Goal: Check status: Check status

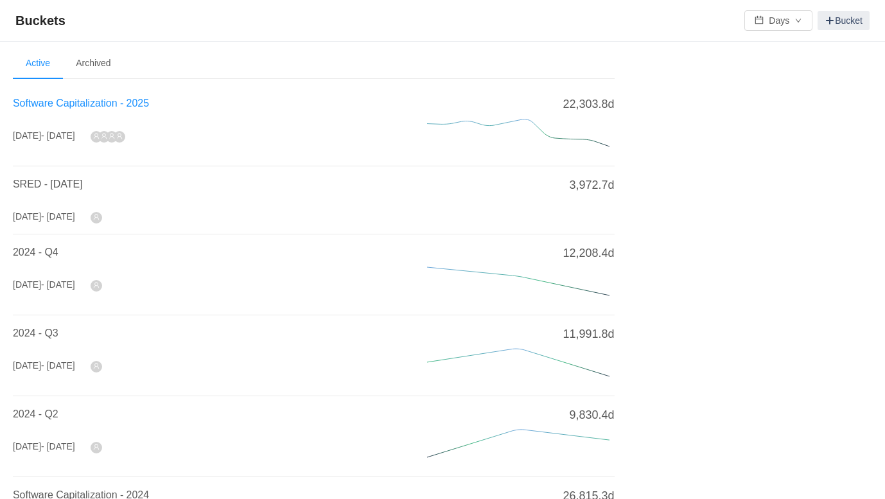
click at [72, 101] on span "Software Capitalization - 2025" at bounding box center [81, 103] width 136 height 11
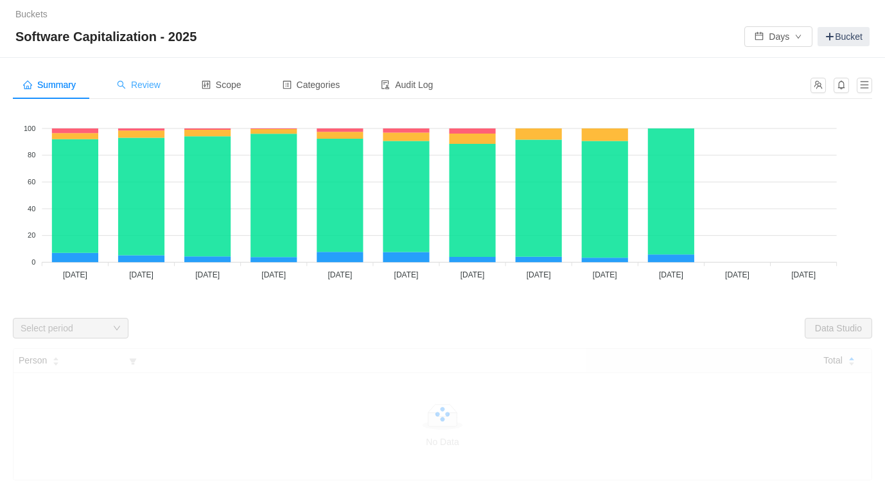
click at [151, 87] on span "Review" at bounding box center [139, 85] width 44 height 10
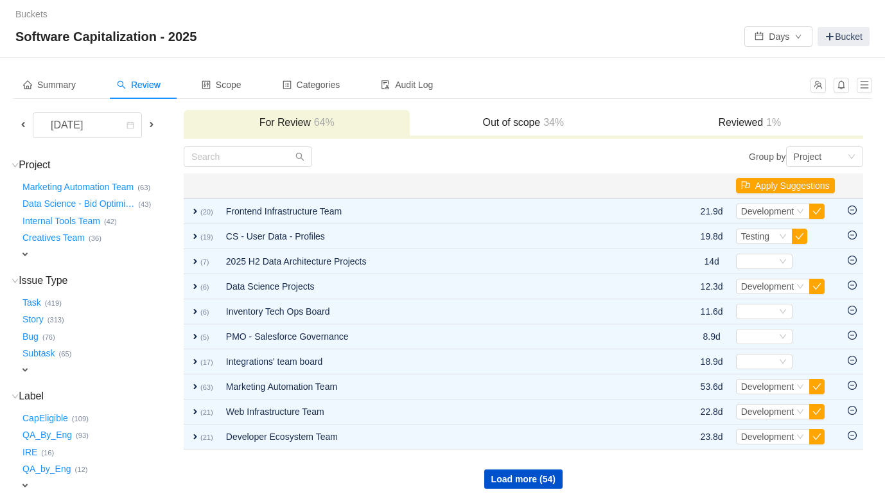
click at [23, 125] on span at bounding box center [23, 124] width 10 height 10
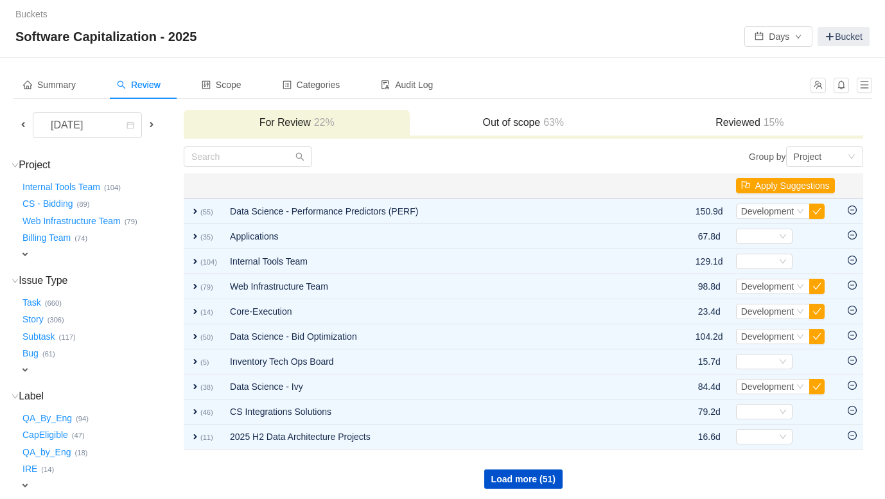
click at [23, 125] on span at bounding box center [23, 124] width 10 height 10
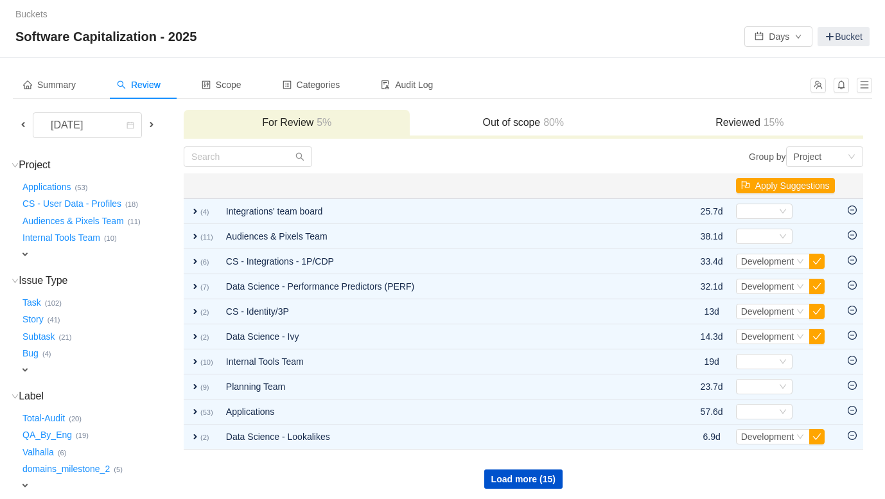
click at [18, 125] on span at bounding box center [23, 124] width 10 height 10
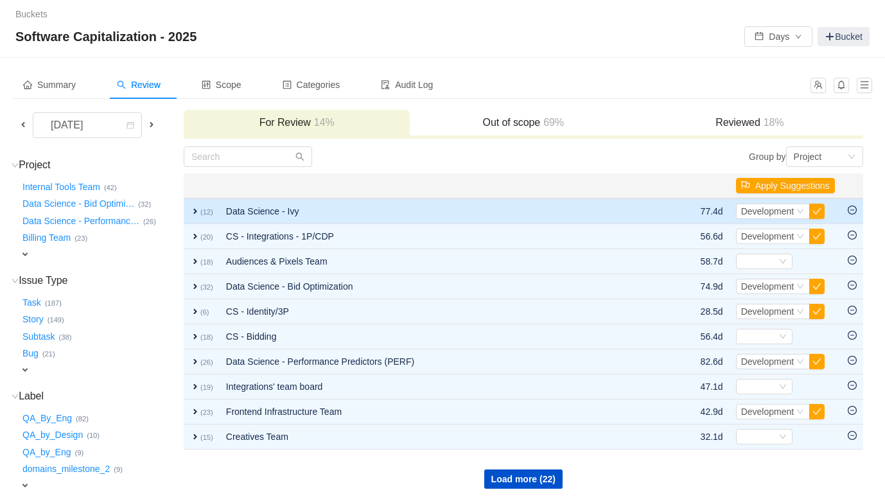
click at [193, 210] on span "expand" at bounding box center [195, 211] width 10 height 10
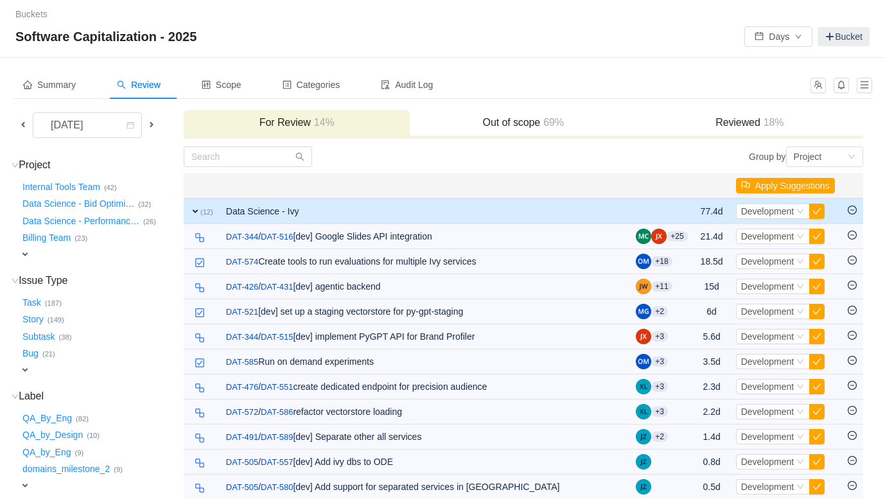
click at [153, 124] on span at bounding box center [151, 124] width 10 height 10
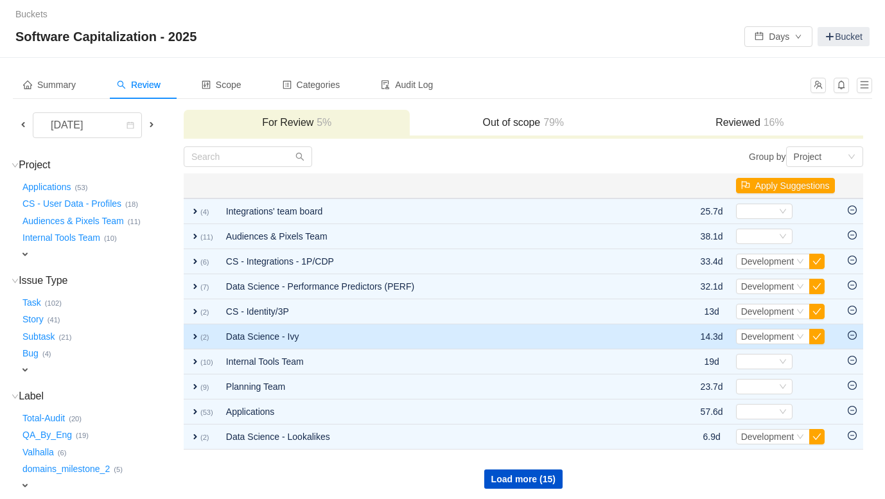
click at [193, 336] on span "expand" at bounding box center [195, 336] width 10 height 10
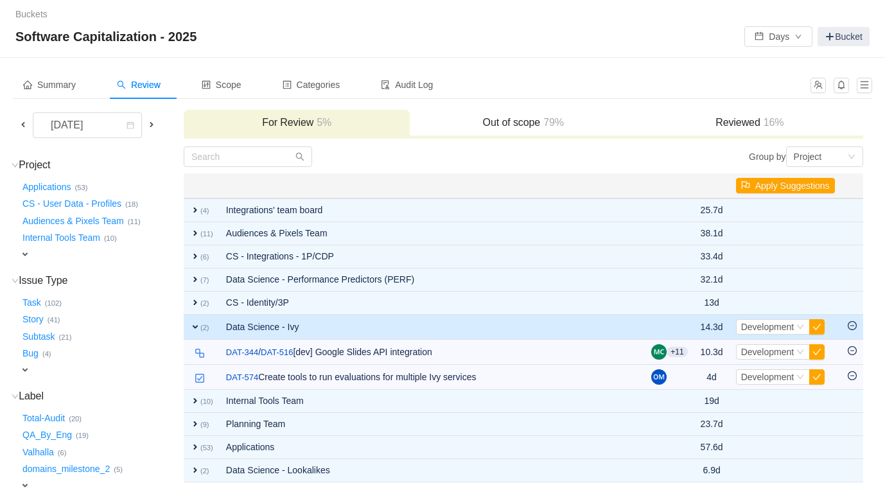
click at [480, 118] on h3 "Out of scope 79%" at bounding box center [523, 122] width 214 height 13
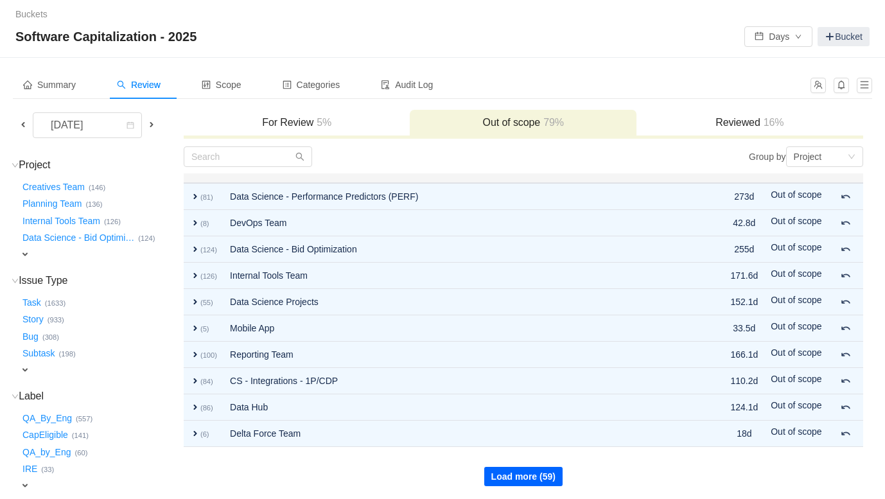
click at [506, 473] on button "Load more (59)" at bounding box center [523, 476] width 78 height 19
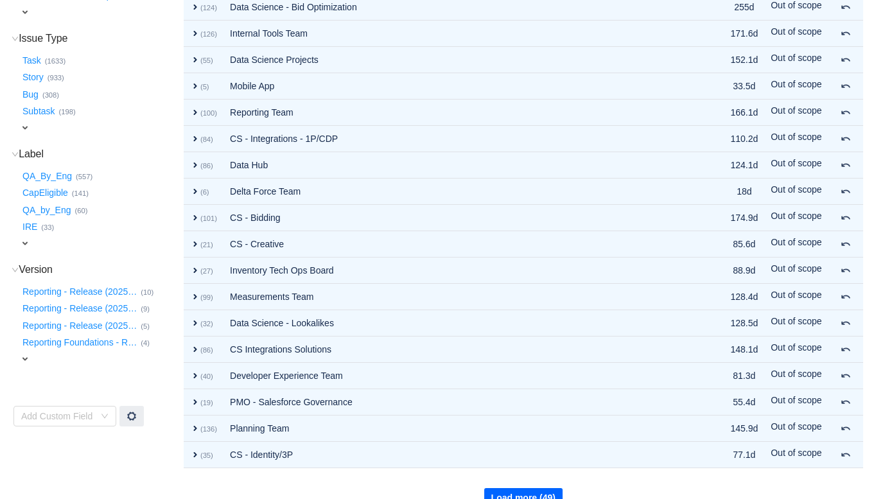
scroll to position [265, 0]
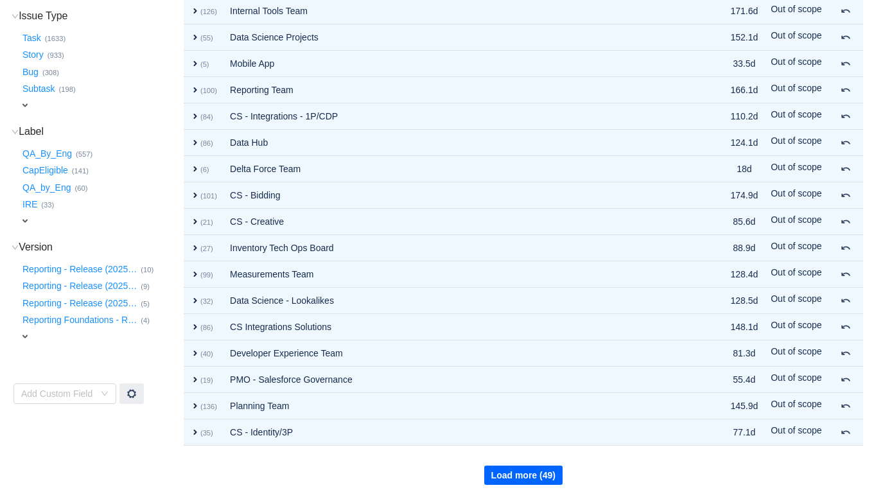
click at [511, 473] on button "Load more (49)" at bounding box center [523, 475] width 78 height 19
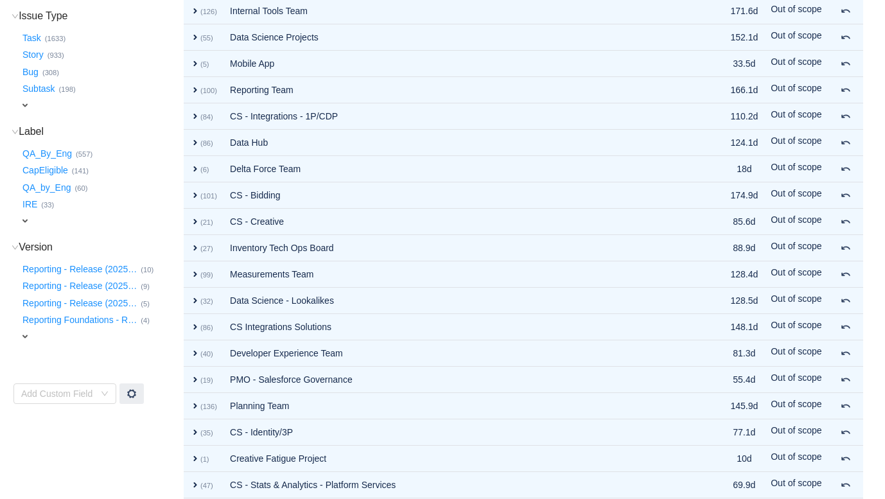
scroll to position [528, 0]
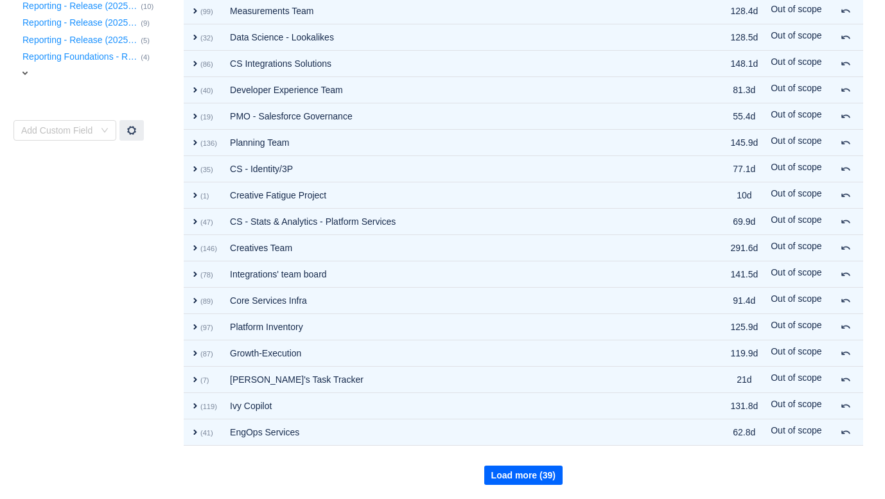
click at [520, 473] on button "Load more (39)" at bounding box center [523, 475] width 78 height 19
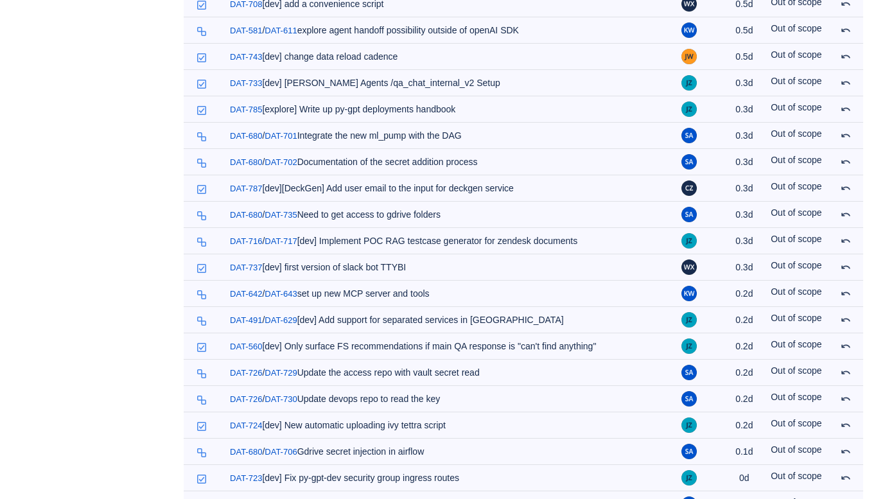
scroll to position [3582, 0]
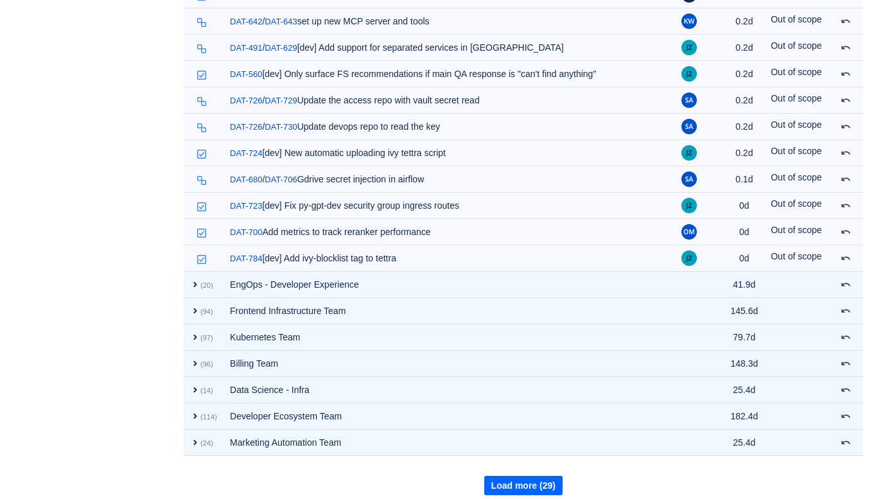
click at [520, 476] on button "Load more (29)" at bounding box center [523, 485] width 78 height 19
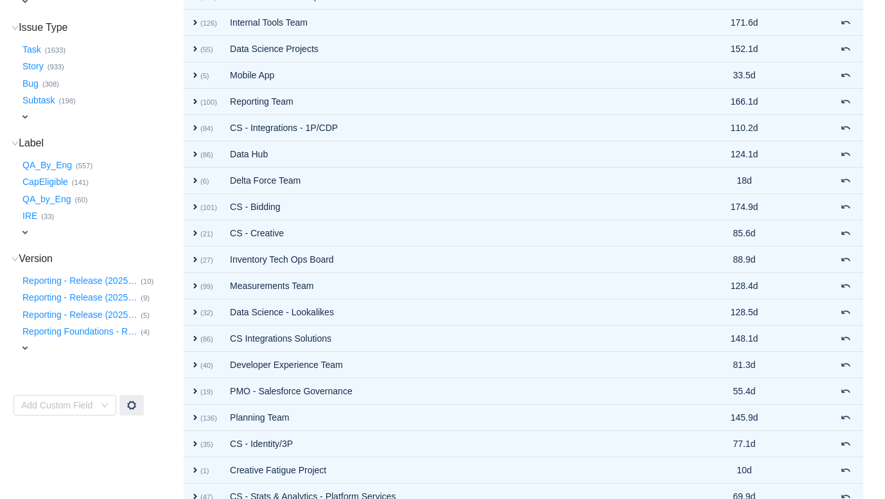
scroll to position [0, 0]
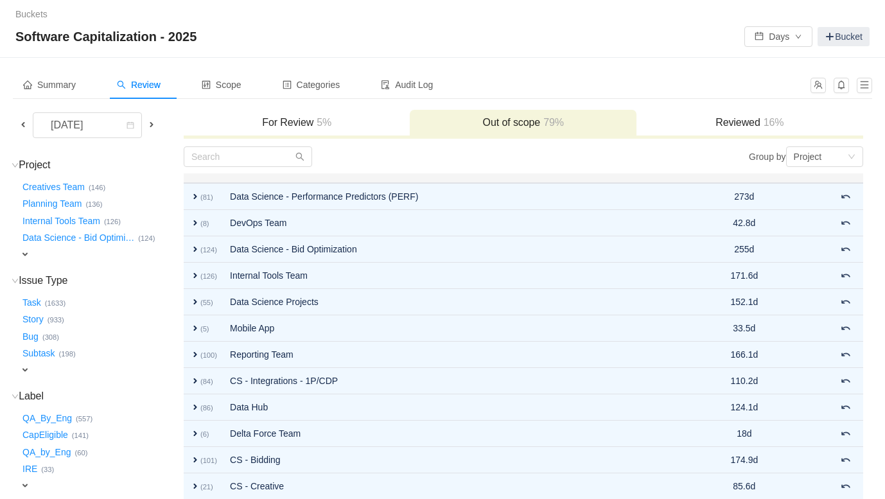
click at [153, 128] on span at bounding box center [151, 124] width 10 height 10
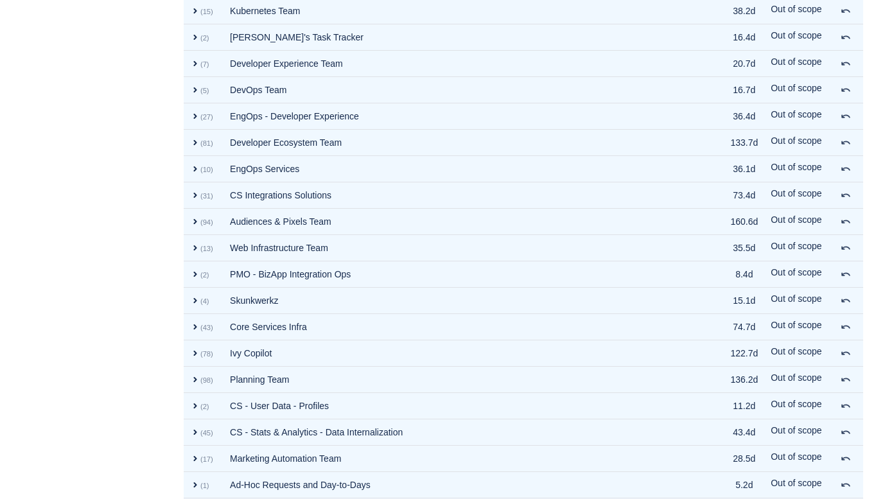
scroll to position [1055, 0]
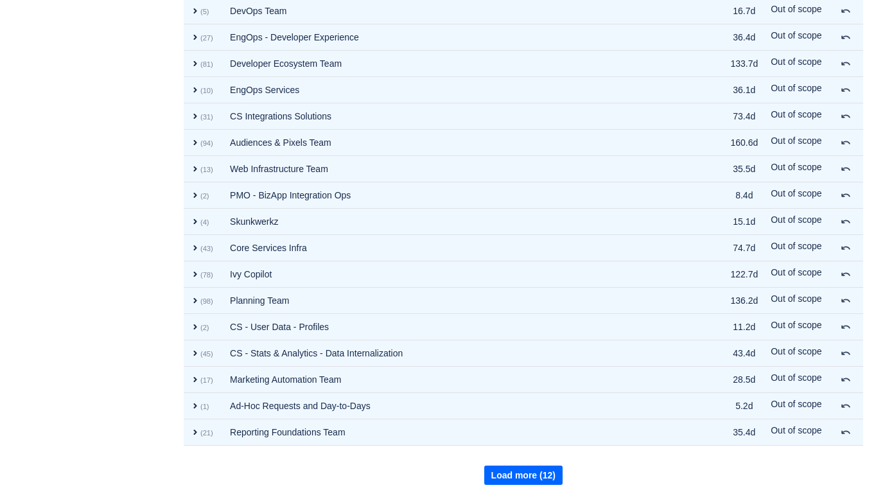
click at [546, 471] on button "Load more (12)" at bounding box center [523, 475] width 78 height 19
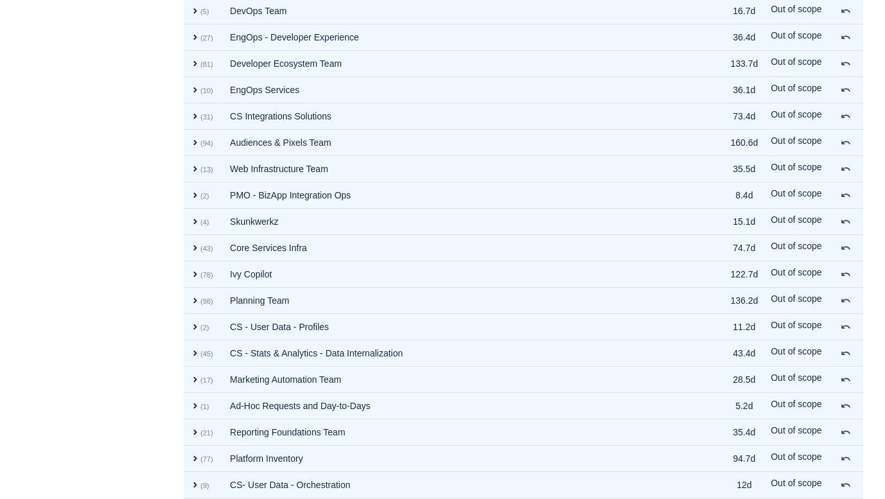
scroll to position [1318, 0]
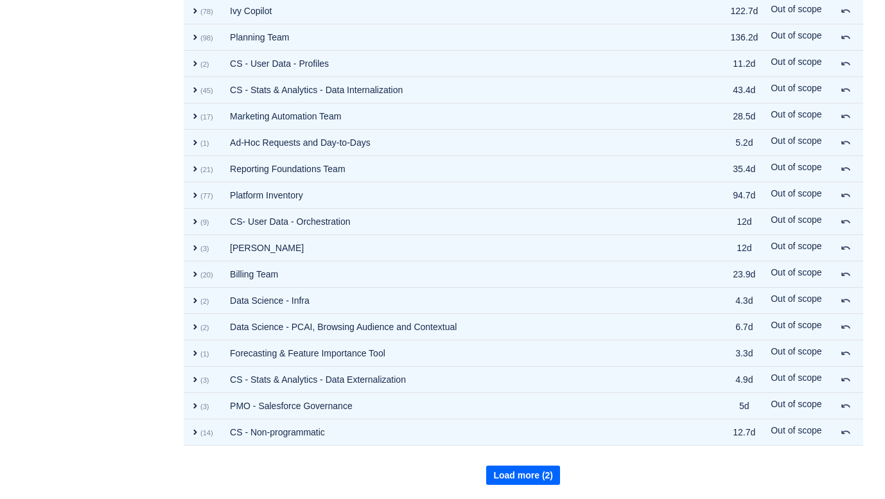
click at [546, 471] on button "Load more (2)" at bounding box center [523, 475] width 74 height 19
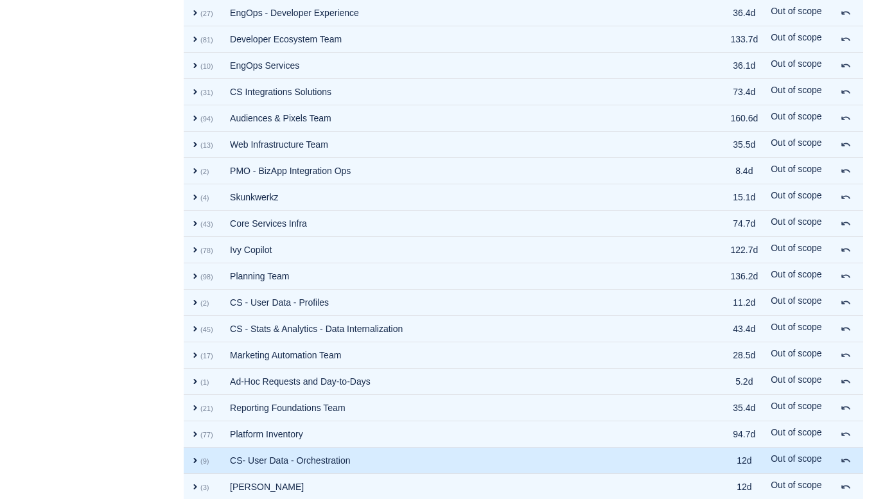
scroll to position [315, 0]
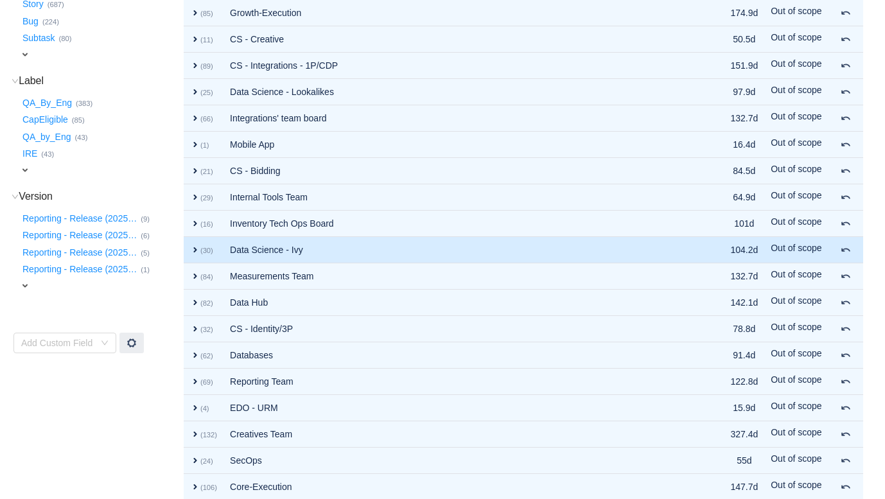
click at [194, 249] on span "expand" at bounding box center [195, 250] width 10 height 10
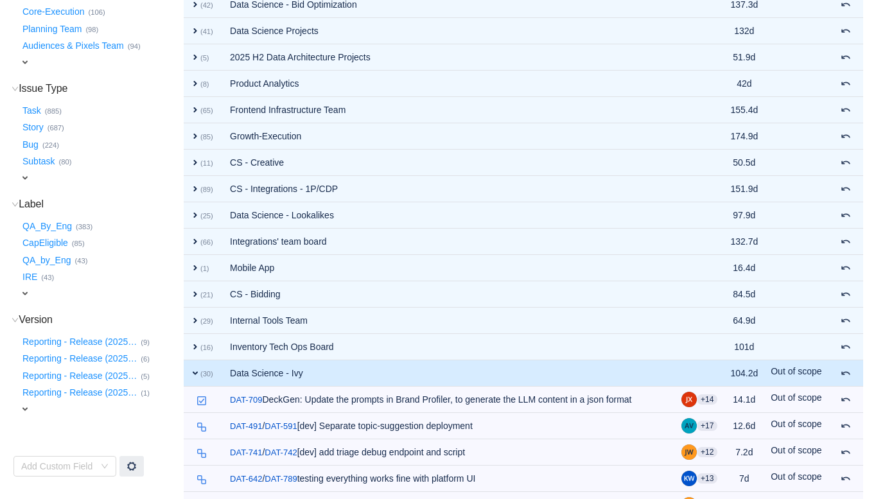
scroll to position [0, 0]
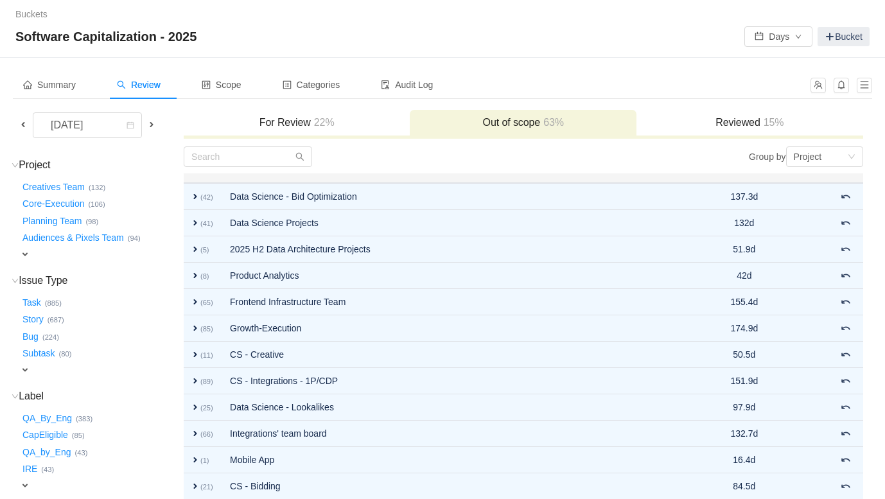
click at [313, 126] on span "22%" at bounding box center [323, 122] width 24 height 11
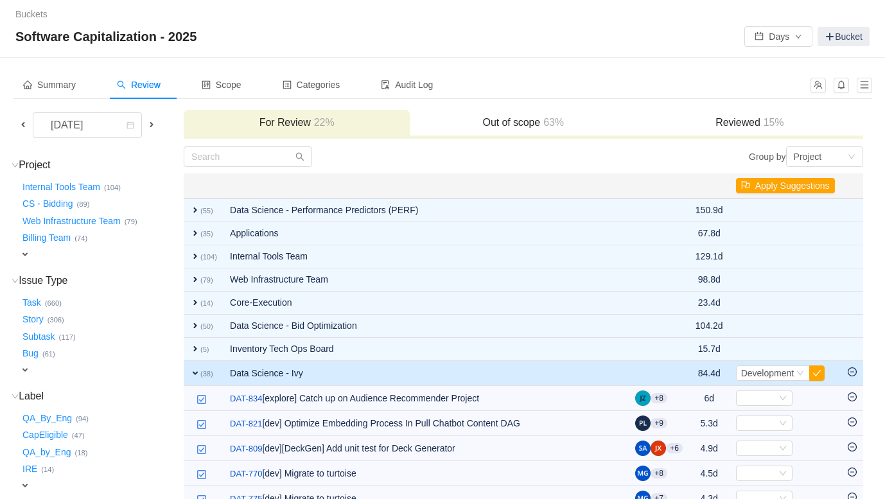
click at [24, 127] on span at bounding box center [23, 124] width 10 height 10
